Goal: Navigation & Orientation: Find specific page/section

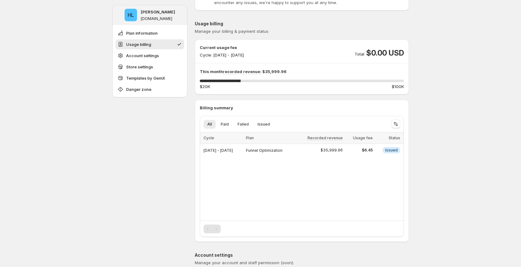
scroll to position [45, 0]
click at [157, 58] on span "Account settings" at bounding box center [142, 55] width 33 height 6
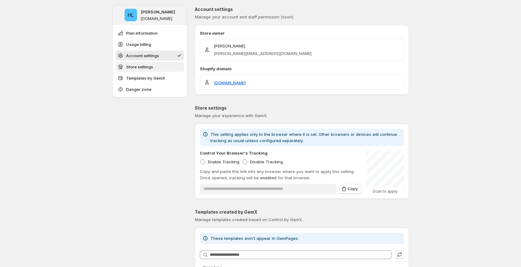
click at [151, 69] on span "Store settings" at bounding box center [139, 67] width 27 height 6
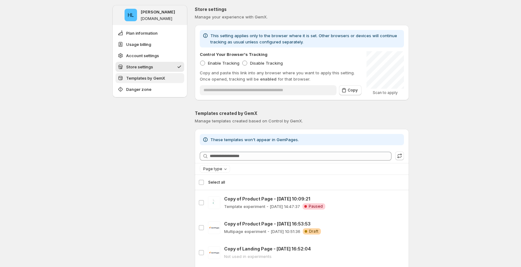
click at [152, 78] on span "Templates by GemX" at bounding box center [145, 78] width 39 height 6
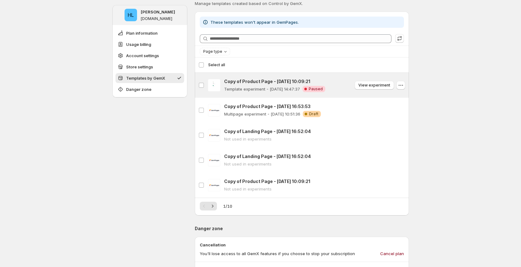
scroll to position [504, 0]
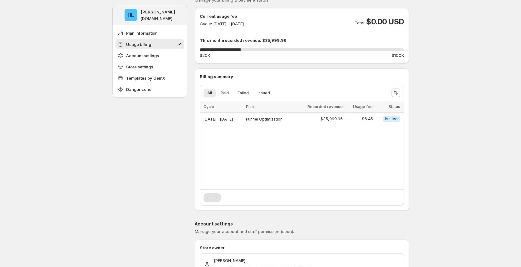
scroll to position [77, 0]
click at [168, 84] on ul "Plan information Usage billing Account settings Store settings Templates by Gem…" at bounding box center [150, 61] width 69 height 66
click at [171, 77] on button "Templates by GemX" at bounding box center [150, 78] width 69 height 10
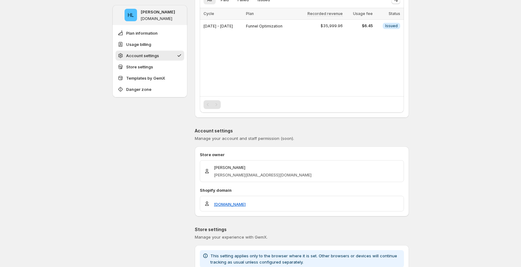
scroll to position [111, 0]
